Goal: Transaction & Acquisition: Purchase product/service

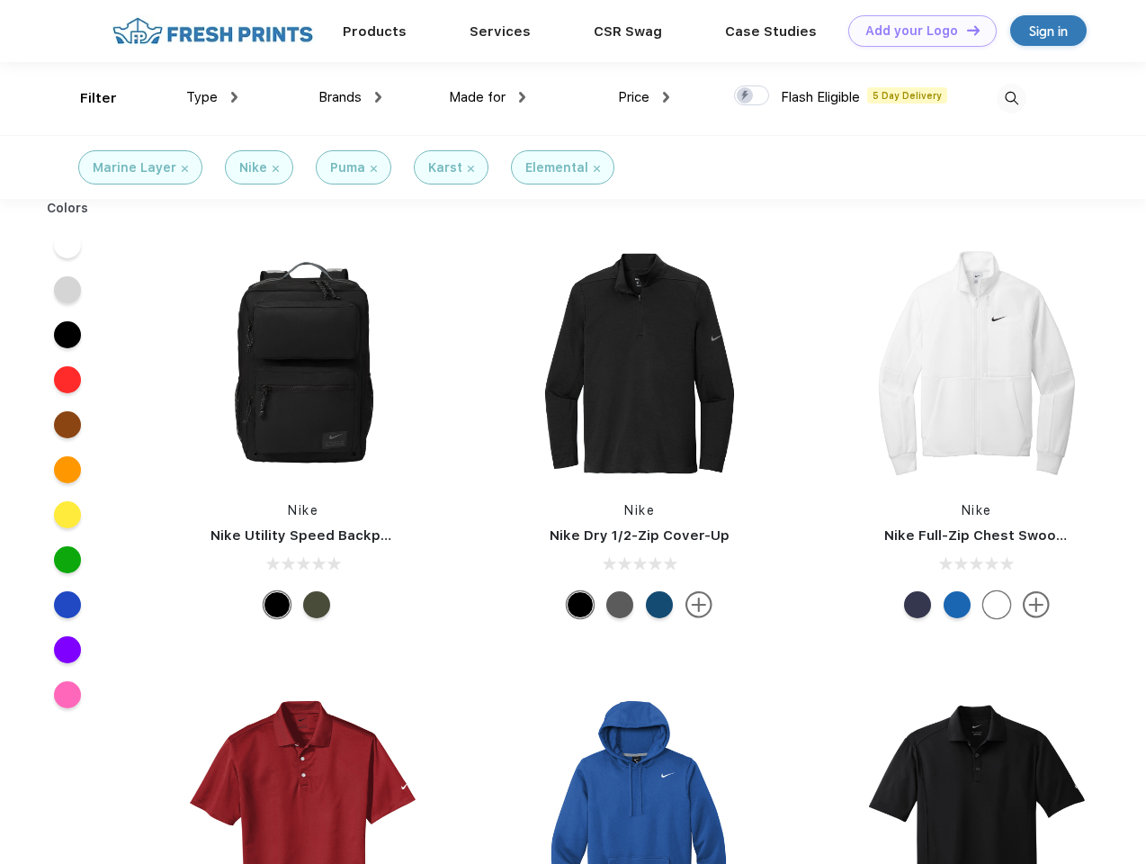
click at [916, 31] on link "Add your Logo Design Tool" at bounding box center [922, 30] width 148 height 31
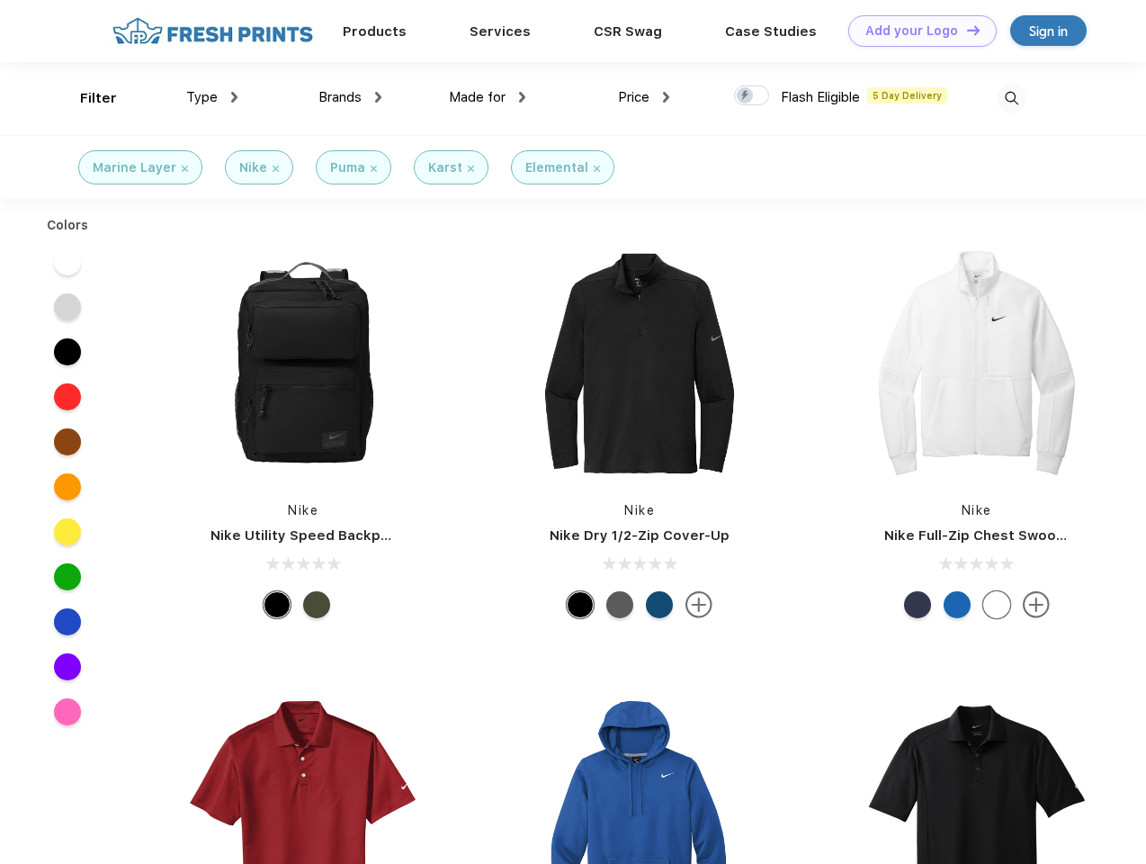
click at [0, 0] on div "Design Tool" at bounding box center [0, 0] width 0 height 0
click at [965, 30] on link "Add your Logo Design Tool" at bounding box center [922, 30] width 148 height 31
click at [86, 98] on div "Filter" at bounding box center [98, 98] width 37 height 21
click at [212, 97] on span "Type" at bounding box center [201, 97] width 31 height 16
click at [350, 97] on span "Brands" at bounding box center [339, 97] width 43 height 16
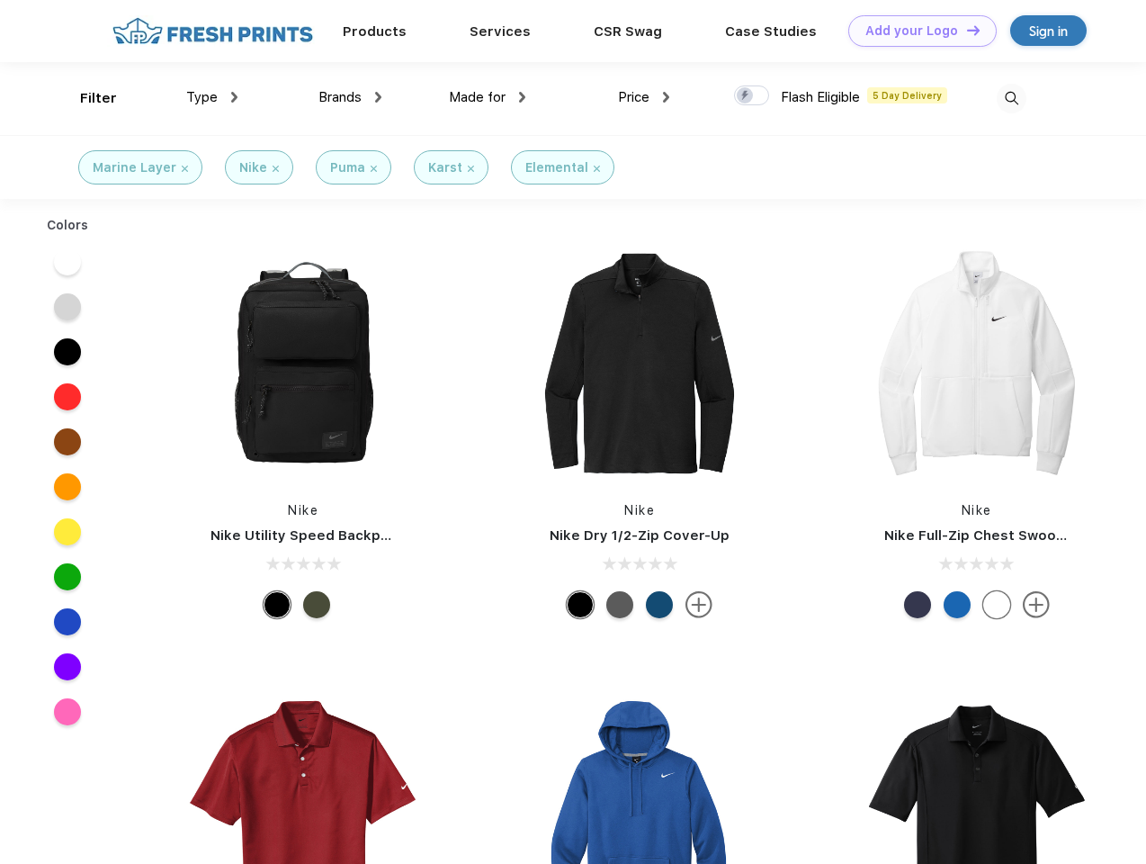
click at [488, 97] on span "Made for" at bounding box center [477, 97] width 57 height 16
click at [644, 97] on span "Price" at bounding box center [633, 97] width 31 height 16
click at [752, 96] on div at bounding box center [751, 95] width 35 height 20
click at [746, 96] on input "checkbox" at bounding box center [740, 91] width 12 height 12
click at [1011, 98] on img at bounding box center [1012, 99] width 30 height 30
